Goal: Navigation & Orientation: Understand site structure

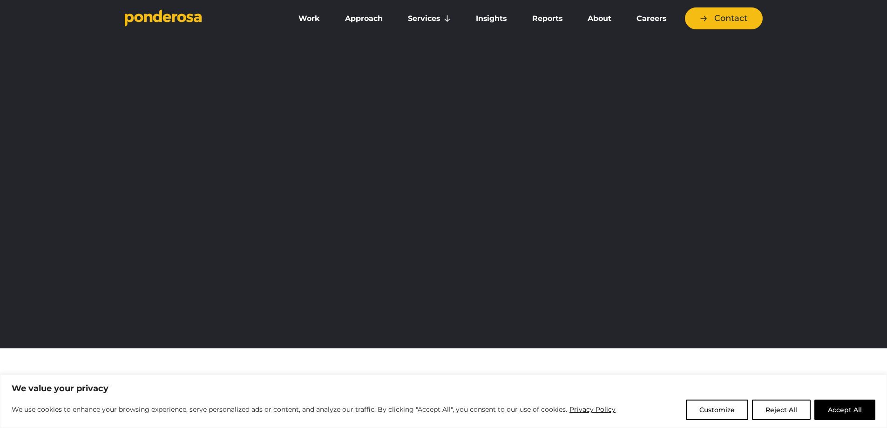
click at [856, 409] on button "Accept All" at bounding box center [844, 410] width 61 height 20
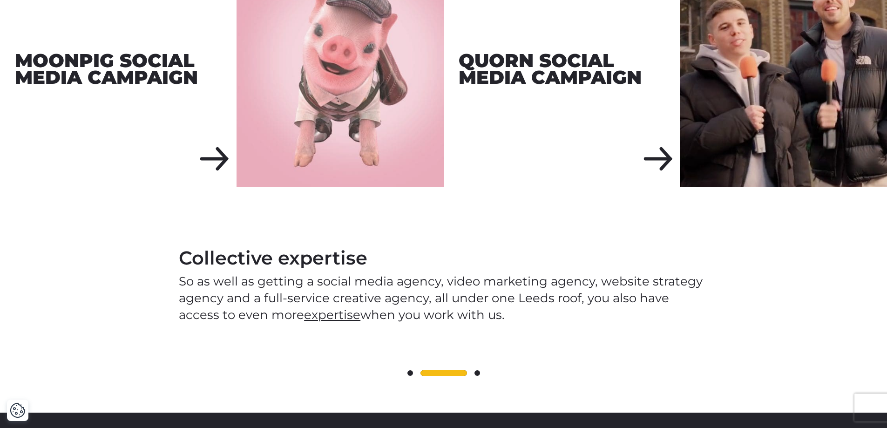
scroll to position [1156, 0]
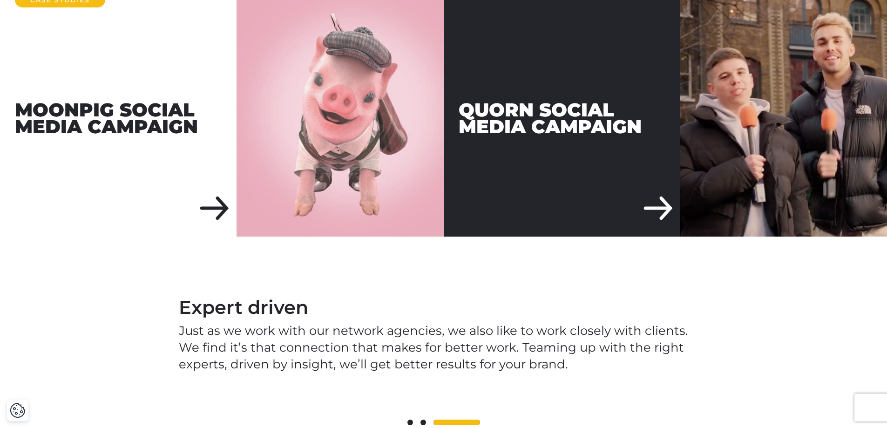
click at [661, 189] on div "Quorn Social Media Campaign" at bounding box center [562, 118] width 237 height 237
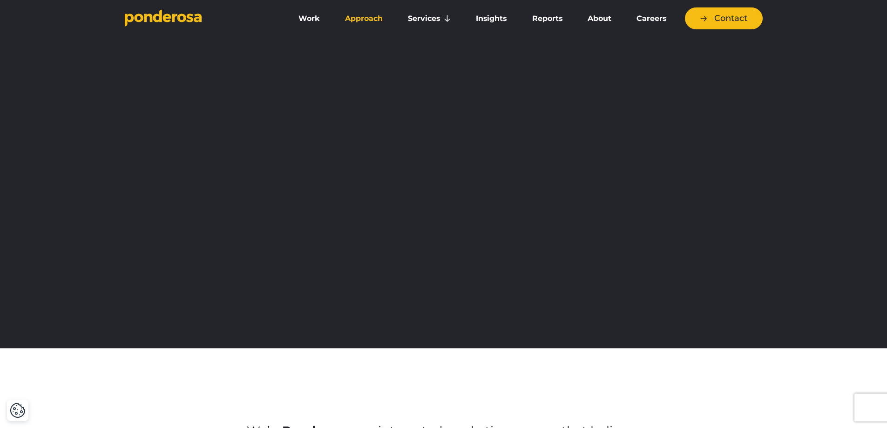
click at [367, 19] on link "Approach" at bounding box center [363, 19] width 59 height 20
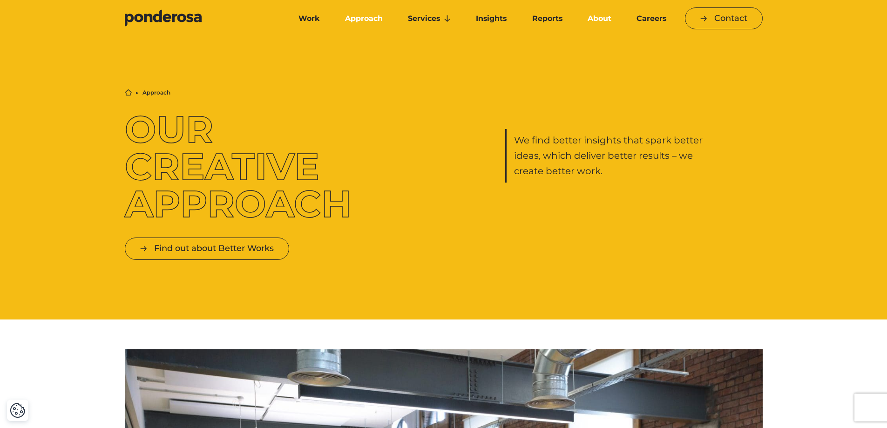
click at [598, 17] on link "About" at bounding box center [599, 19] width 45 height 20
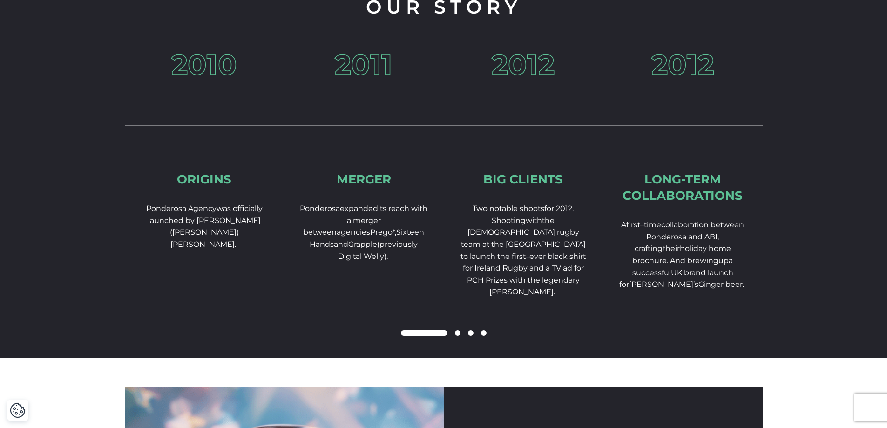
scroll to position [1397, 0]
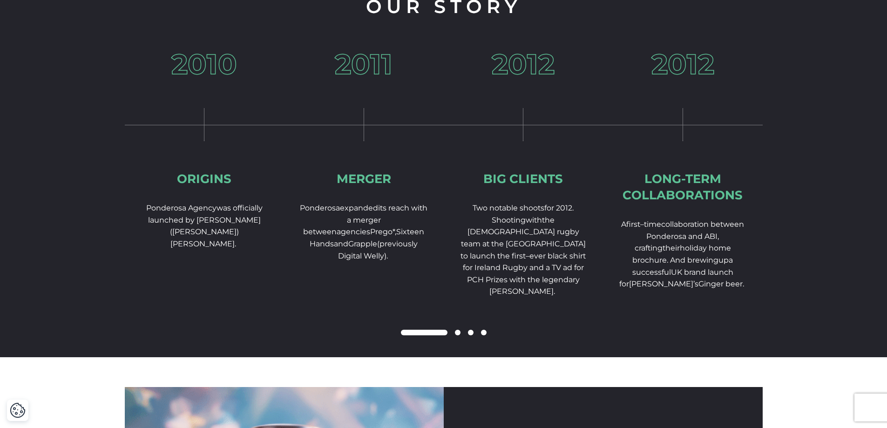
click at [456, 335] on span at bounding box center [458, 333] width 6 height 6
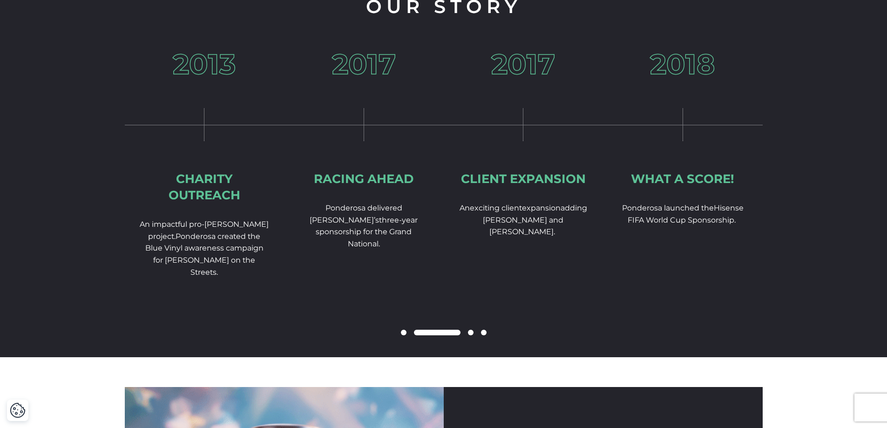
click at [470, 335] on span at bounding box center [471, 333] width 6 height 6
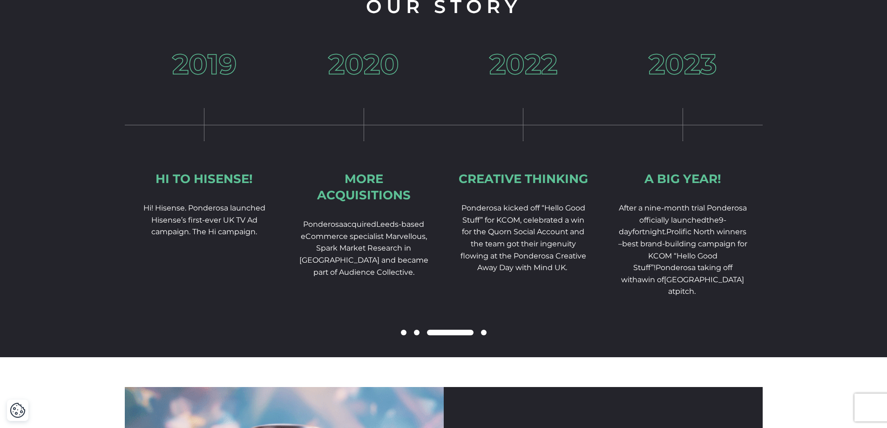
click at [484, 335] on span at bounding box center [484, 333] width 6 height 6
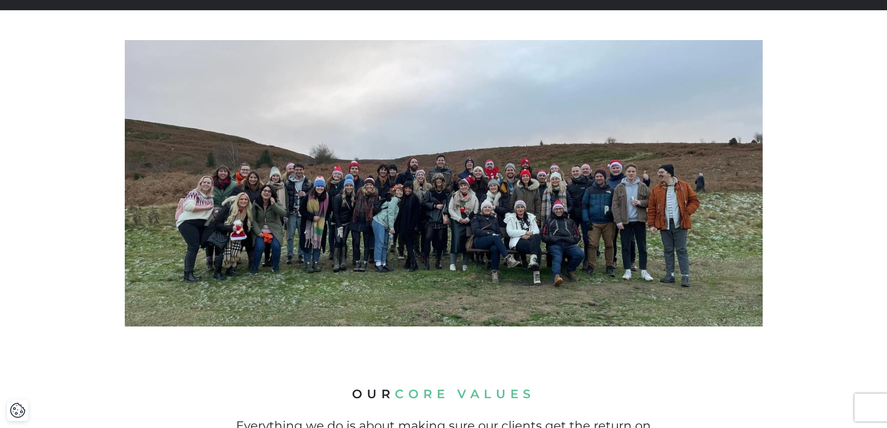
scroll to position [0, 0]
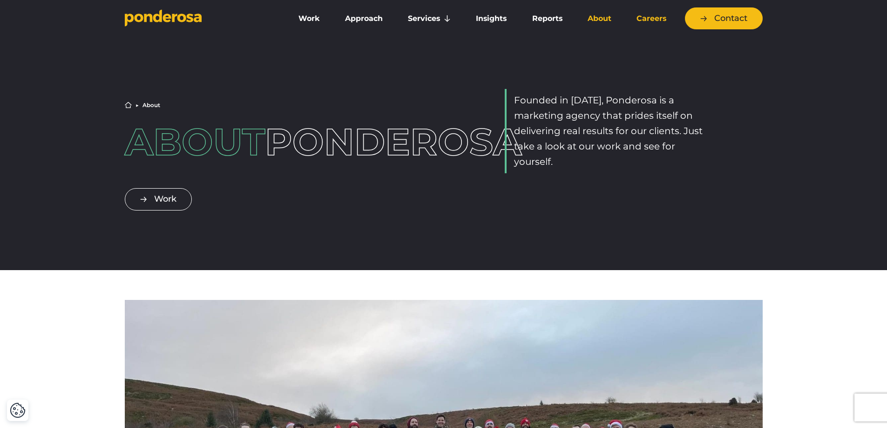
click at [643, 17] on link "Careers" at bounding box center [651, 19] width 51 height 20
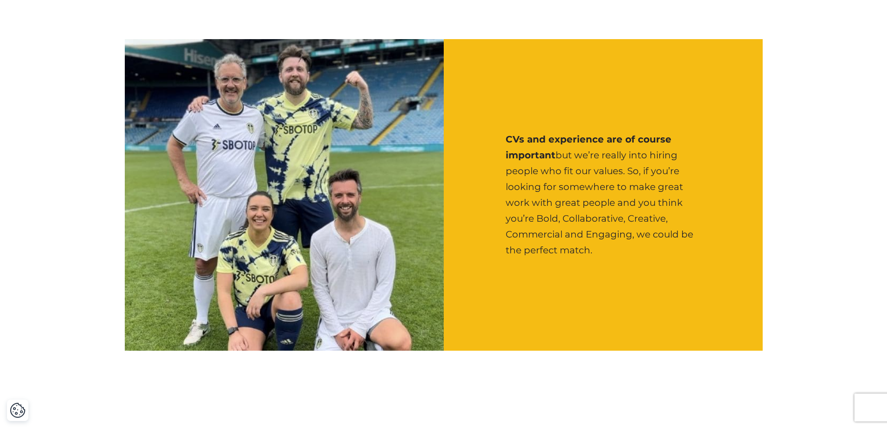
scroll to position [920, 0]
